Goal: Task Accomplishment & Management: Manage account settings

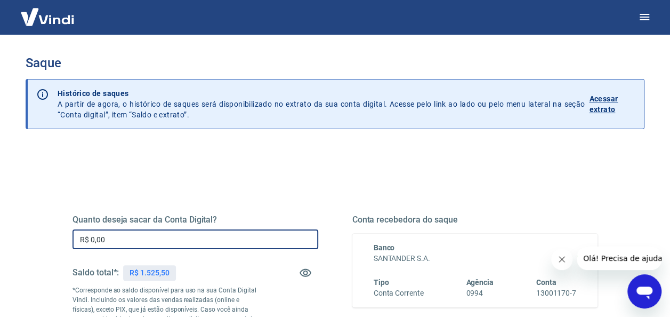
click at [129, 240] on input "R$ 0,00" at bounding box center [195, 239] width 246 height 20
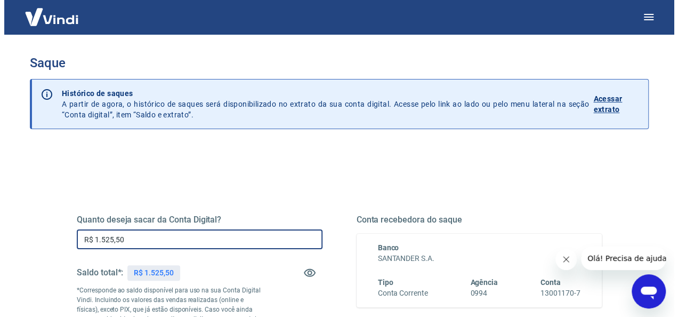
scroll to position [209, 0]
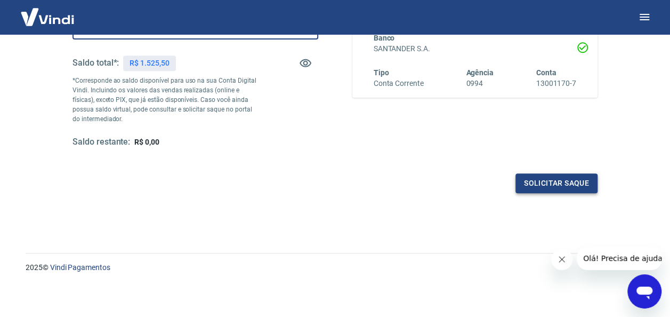
type input "R$ 1.525,50"
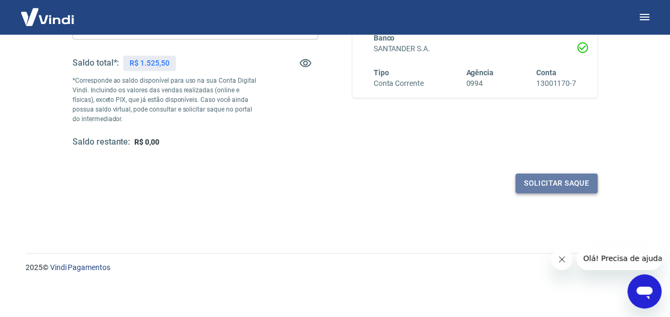
click at [533, 179] on button "Solicitar saque" at bounding box center [556, 183] width 82 height 20
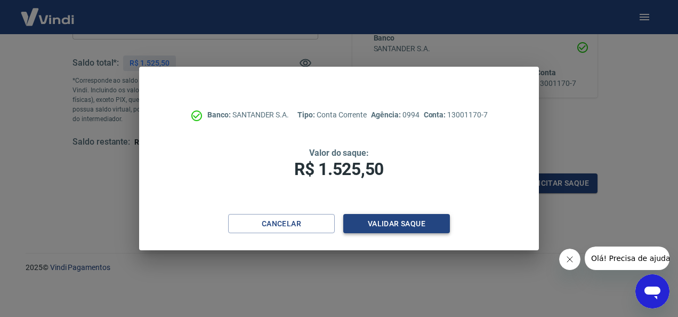
click at [375, 225] on button "Validar saque" at bounding box center [396, 224] width 107 height 20
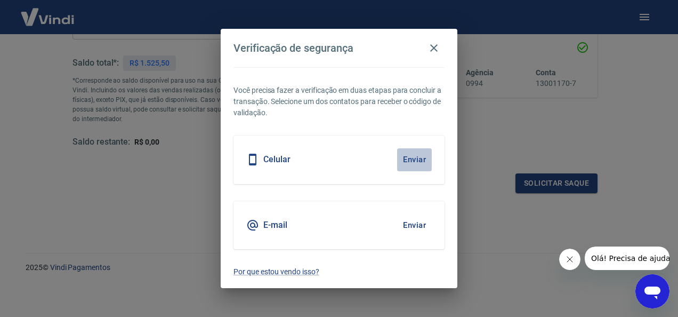
click at [420, 161] on button "Enviar" at bounding box center [414, 159] width 35 height 22
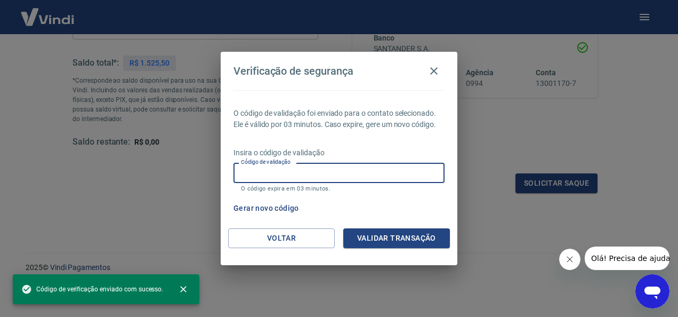
click at [382, 176] on input "Código de validação" at bounding box center [338, 173] width 211 height 20
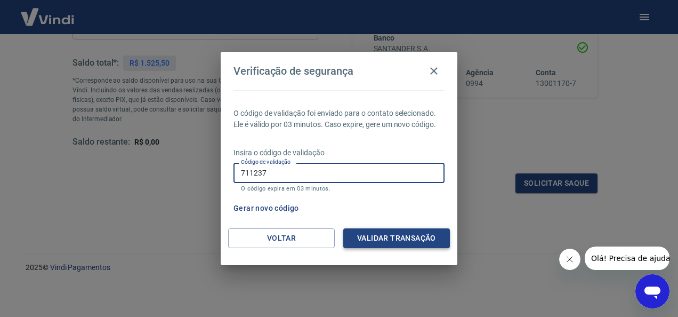
type input "711237"
click at [396, 241] on button "Validar transação" at bounding box center [396, 238] width 107 height 20
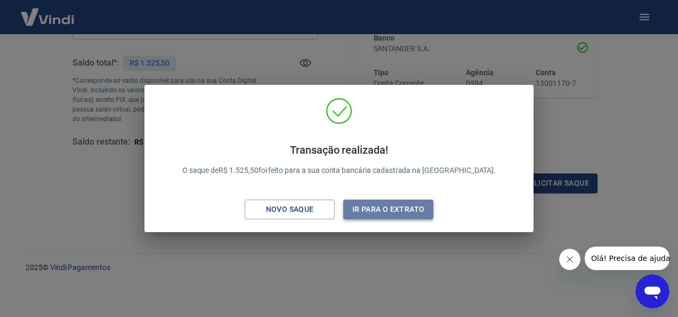
click at [402, 206] on button "Ir para o extrato" at bounding box center [388, 209] width 90 height 20
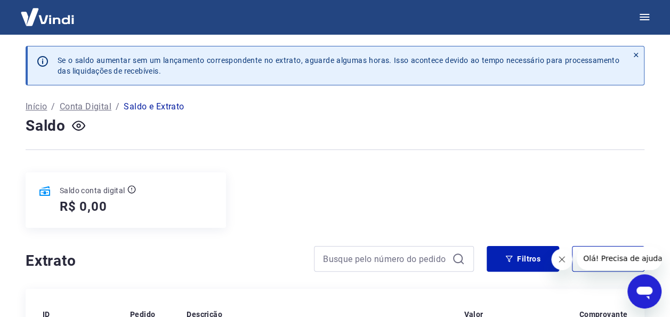
scroll to position [252, 0]
